Goal: Browse casually: Explore the website without a specific task or goal

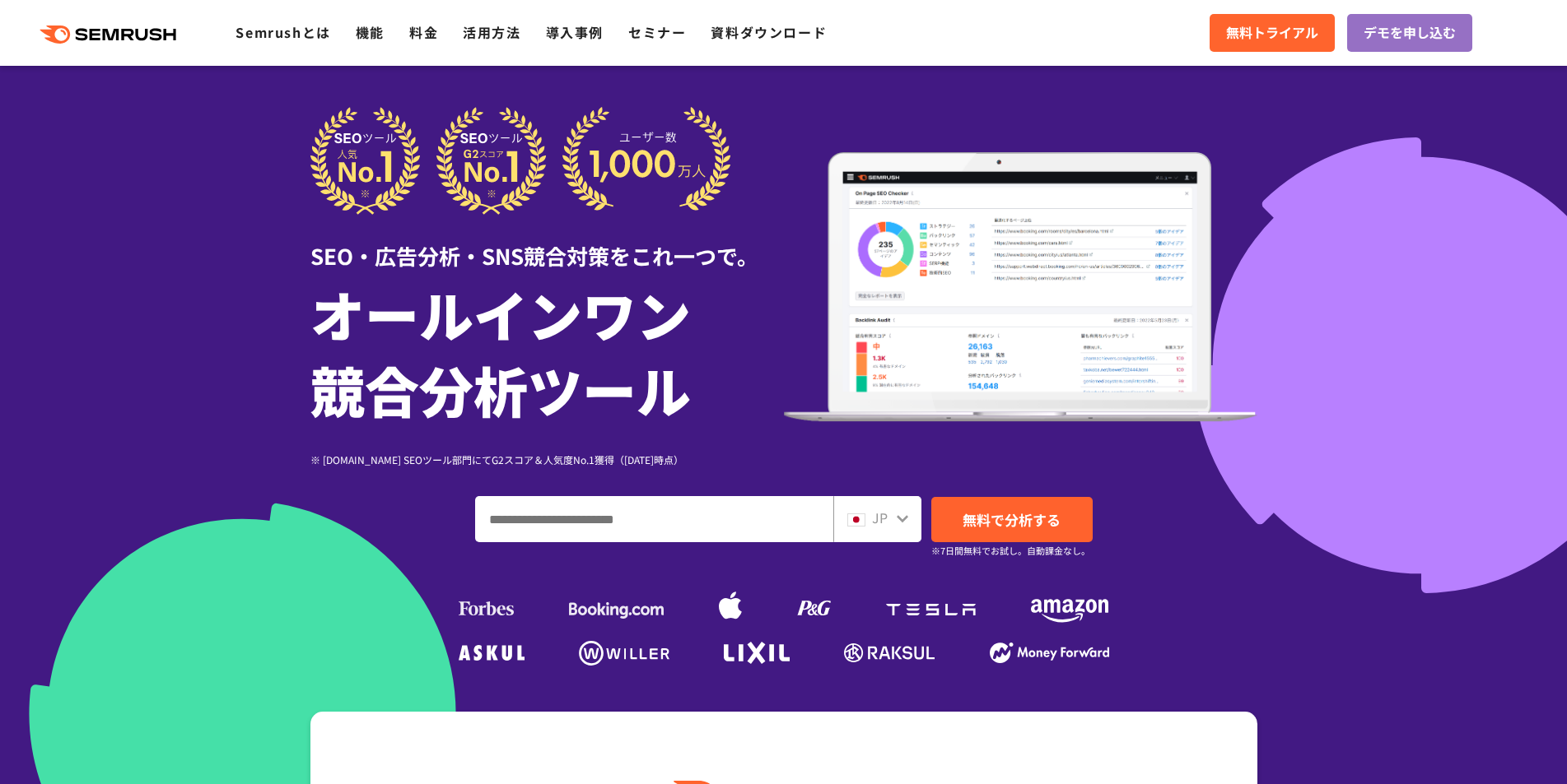
scroll to position [247, 0]
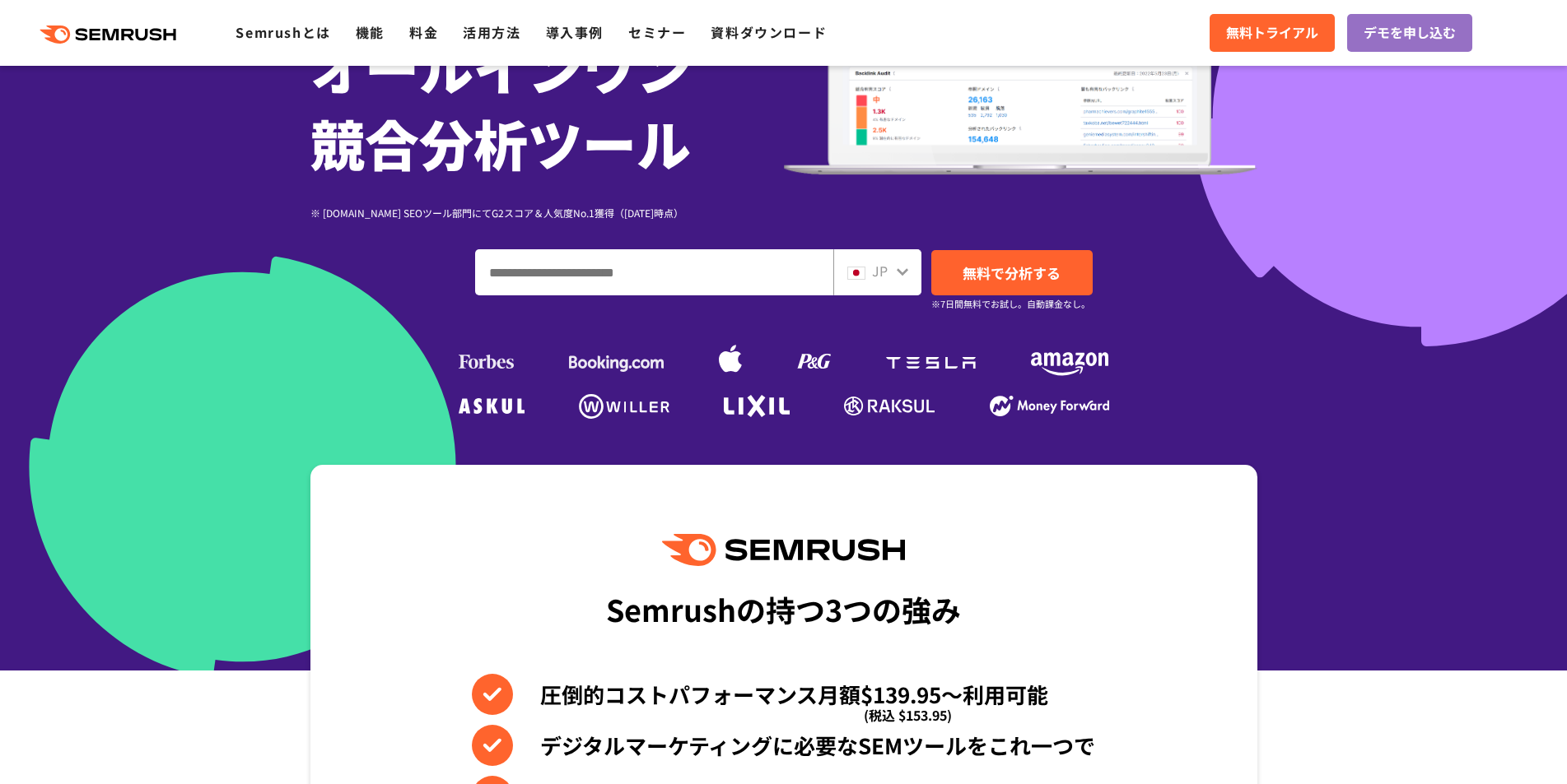
click at [882, 274] on span "JP" at bounding box center [880, 271] width 16 height 20
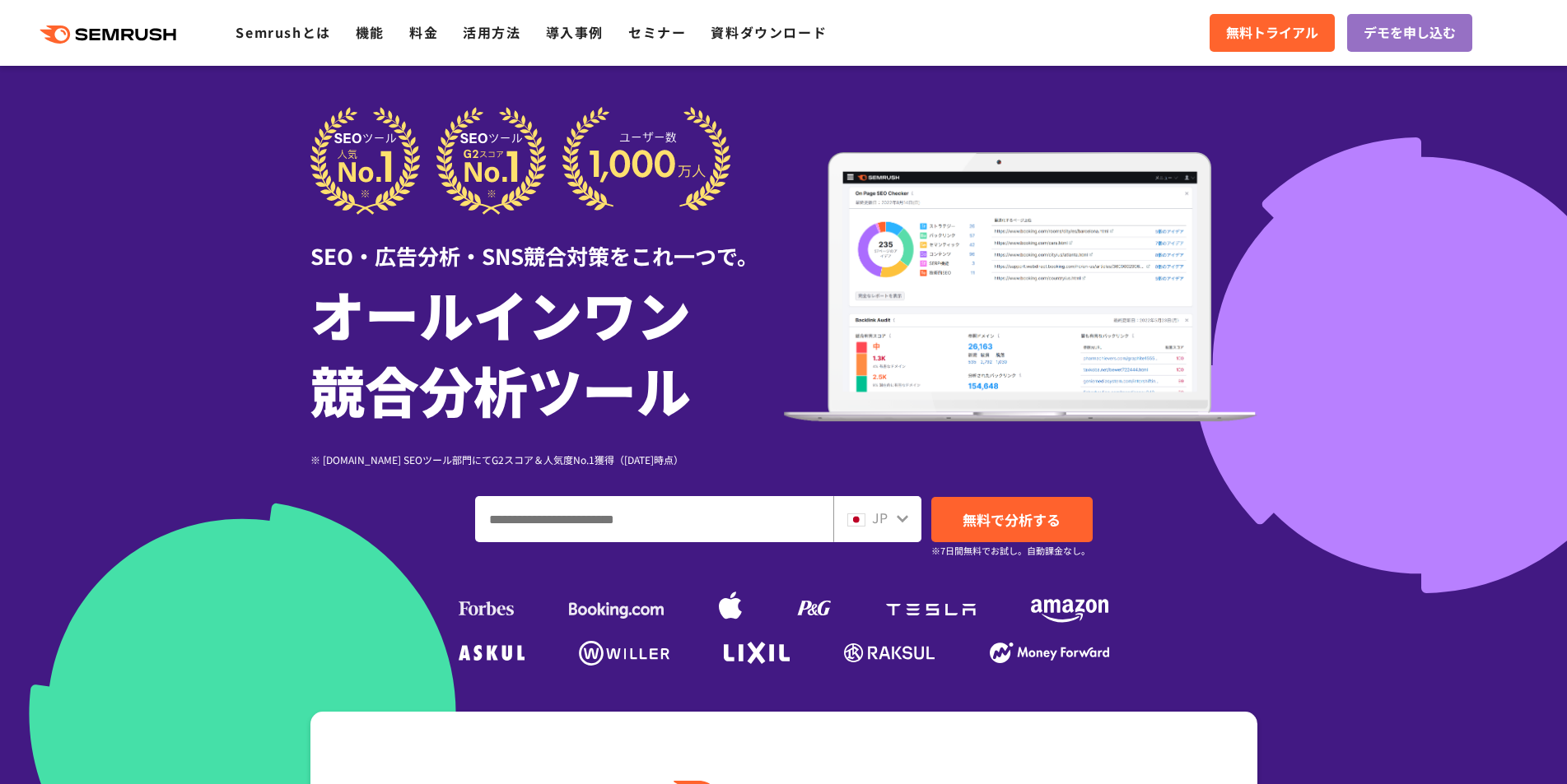
scroll to position [329, 0]
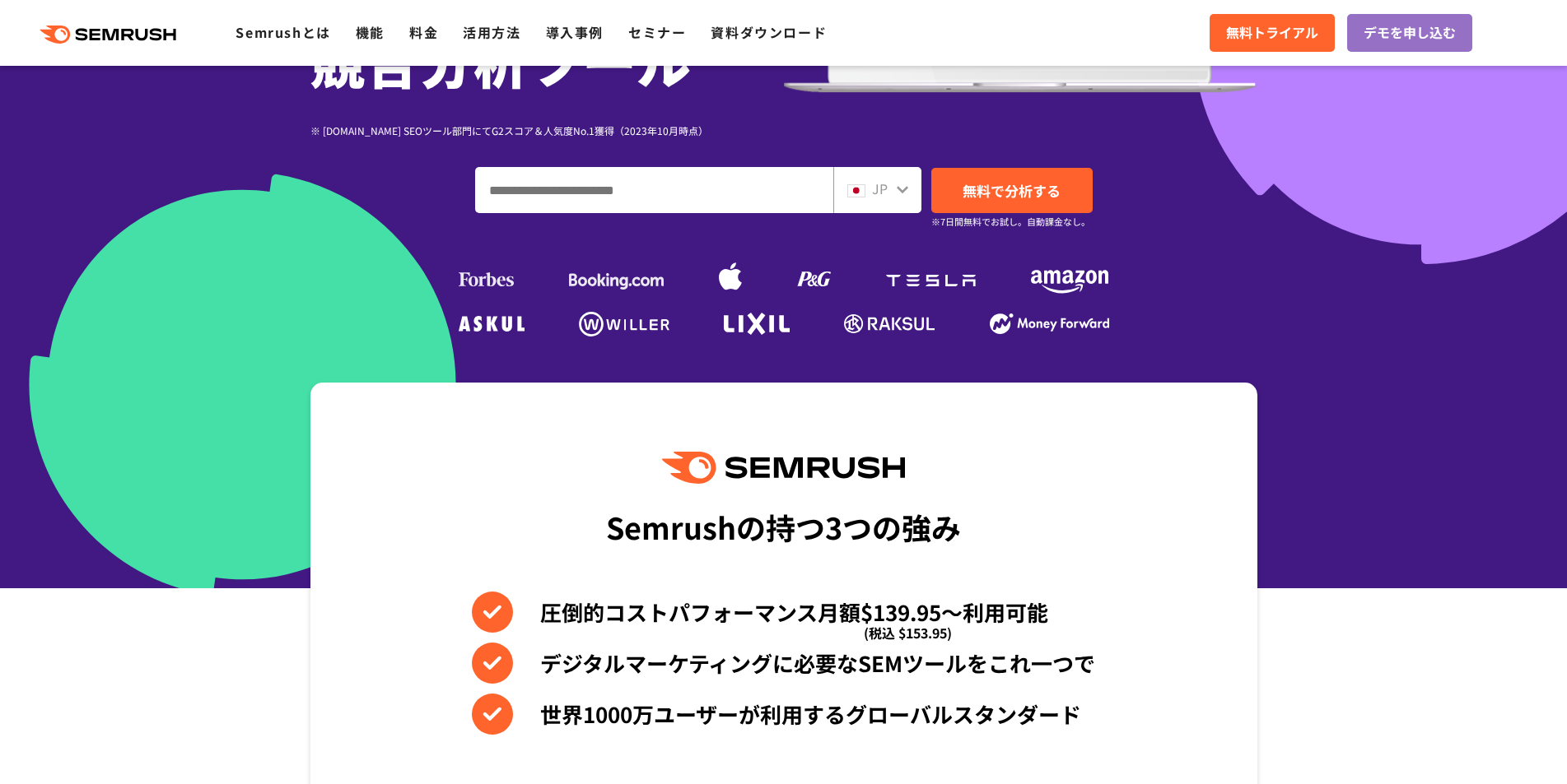
click at [893, 192] on div "JP" at bounding box center [874, 188] width 53 height 21
drag, startPoint x: 185, startPoint y: 288, endPoint x: 209, endPoint y: 277, distance: 26.4
click at [310, 288] on div "SEO・広告分析・SNS競合対策をこれ一つで。 オールインワン 競合分析ツール ※ [DOMAIN_NAME] SEOツール部門にてG2スコア＆人気度No.1…" at bounding box center [784, 59] width 947 height 564
click at [872, 189] on span "JP" at bounding box center [880, 188] width 16 height 20
click at [170, 498] on section "Semrushの持つ3つの強み 圧倒的コストパフォーマンス月額$139.95〜利用可能 (税込 $153.95) デジタルマーケティングに必要なSEMツールを…" at bounding box center [784, 661] width 1567 height 559
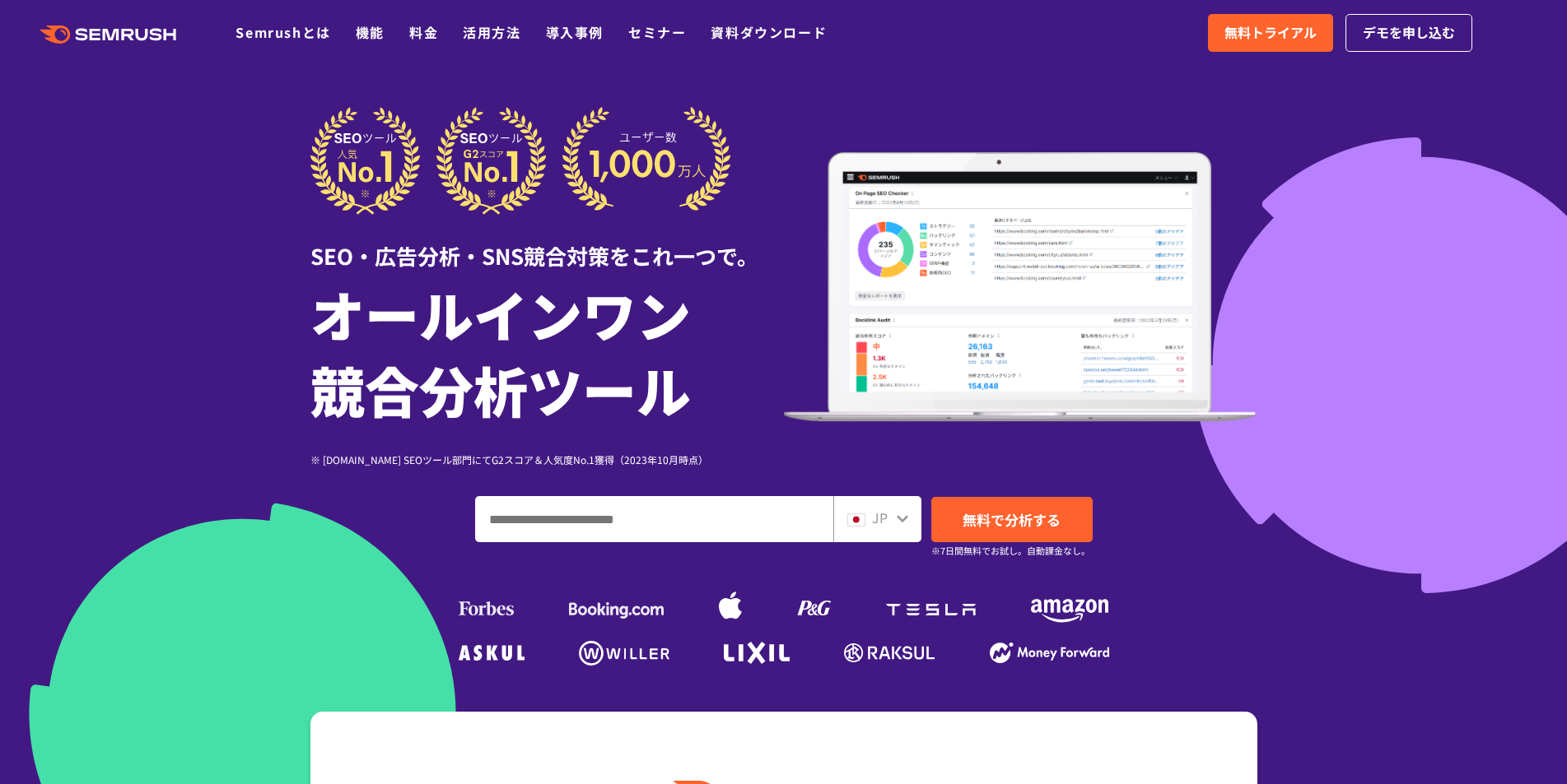
click at [888, 521] on div "JP" at bounding box center [874, 518] width 53 height 21
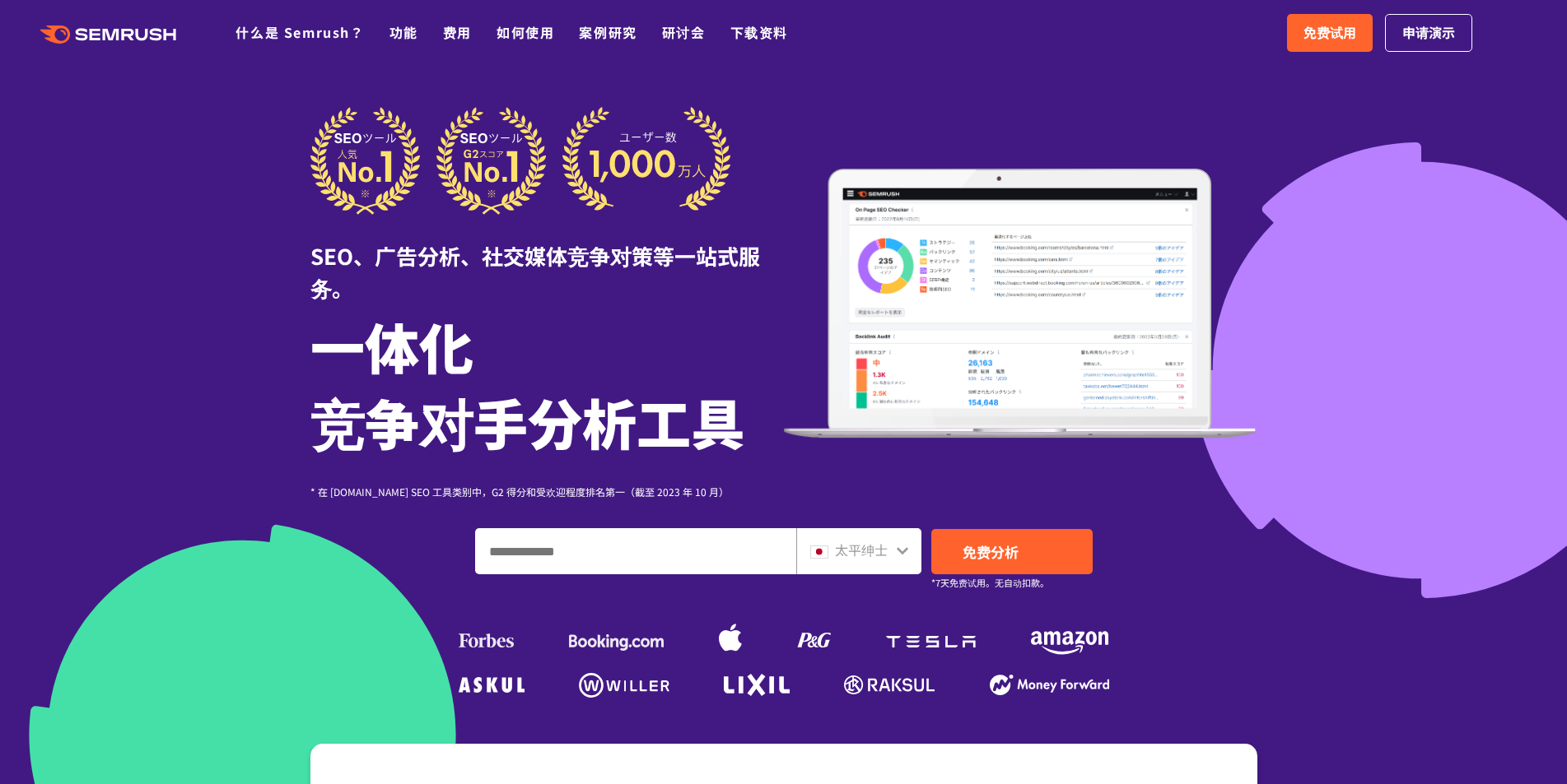
click at [862, 544] on font "太平绅士" at bounding box center [861, 550] width 53 height 20
click at [890, 557] on div "太平绅士" at bounding box center [855, 550] width 90 height 21
click at [891, 554] on div "太平绅士" at bounding box center [855, 550] width 90 height 21
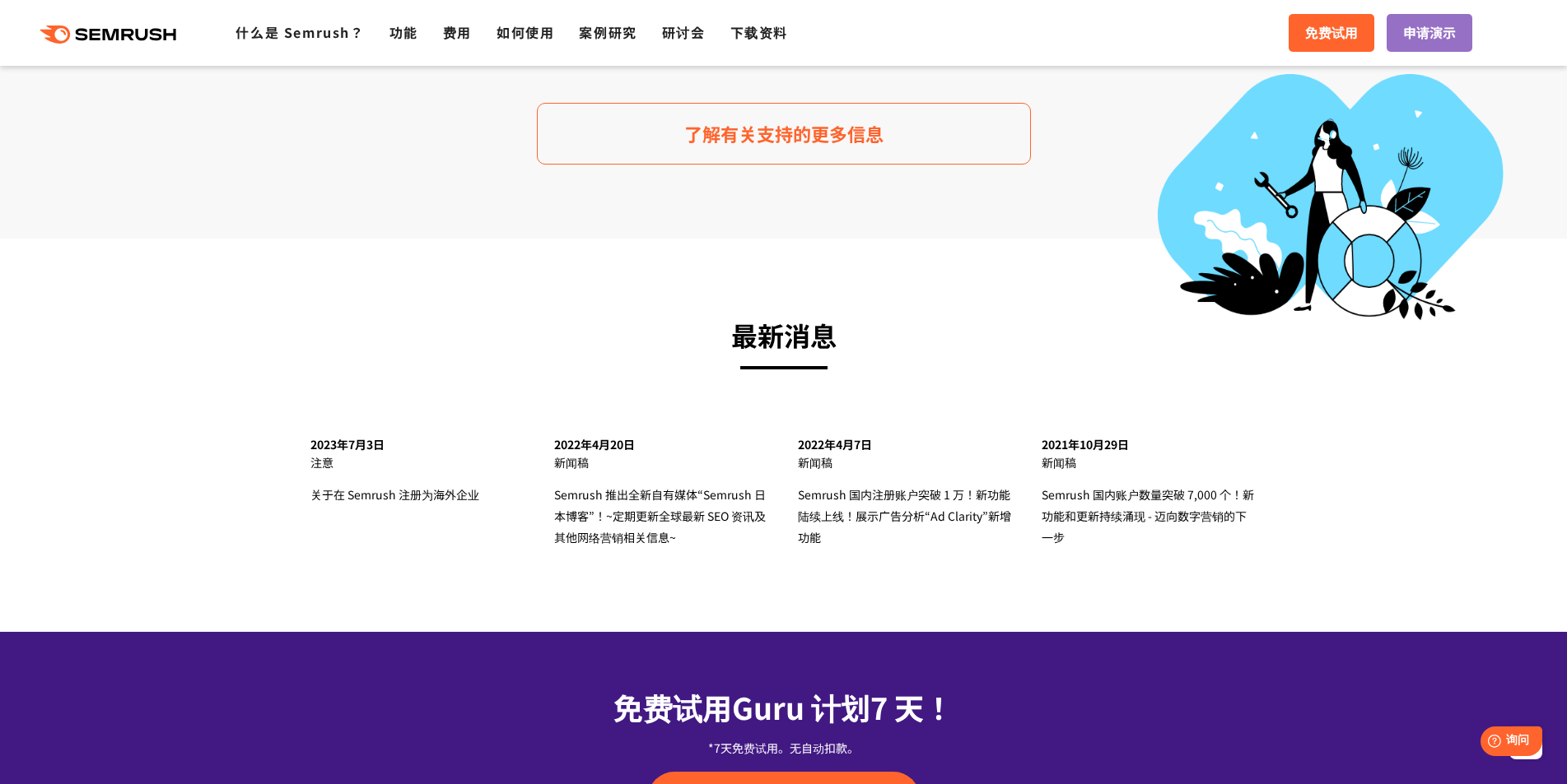
scroll to position [5185, 0]
